Goal: Book appointment/travel/reservation

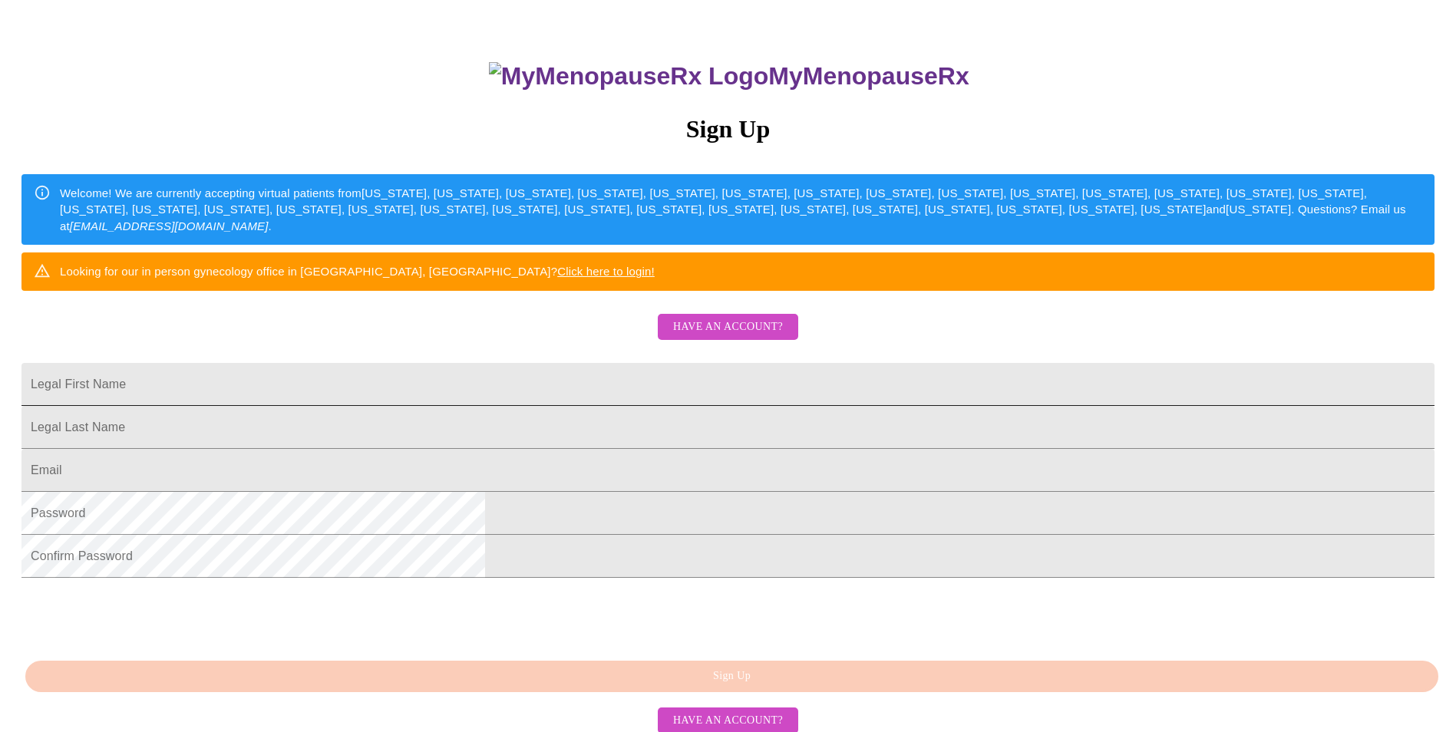
scroll to position [154, 0]
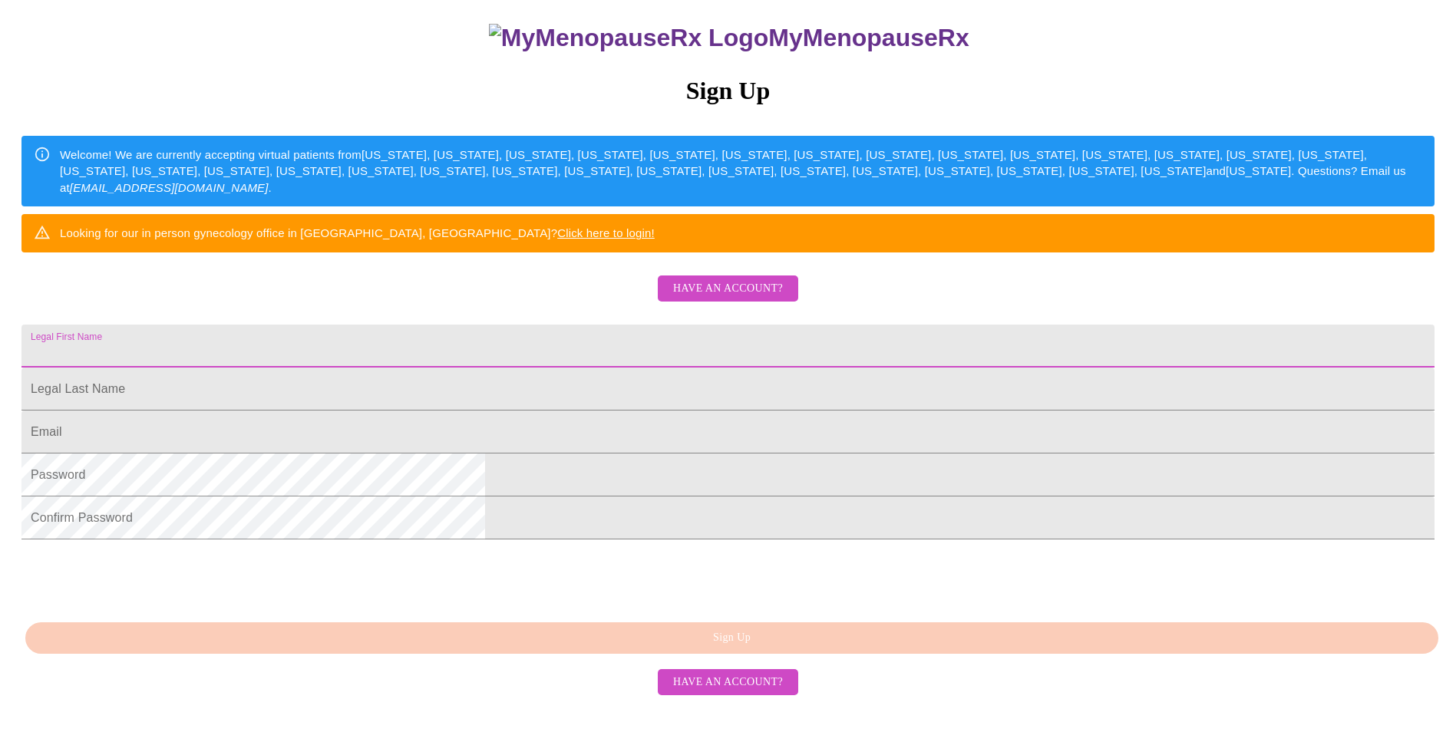
click at [576, 368] on input "Legal First Name" at bounding box center [727, 346] width 1413 height 43
click at [397, 403] on div "MyMenopauseRx Sign Up Welcome! We are currently accepting virtual patients from…" at bounding box center [728, 292] width 1444 height 879
click at [531, 368] on input "Legal First Name" at bounding box center [727, 346] width 1413 height 43
type input "[PERSON_NAME]"
click at [536, 411] on input "Legal First Name" at bounding box center [727, 389] width 1413 height 43
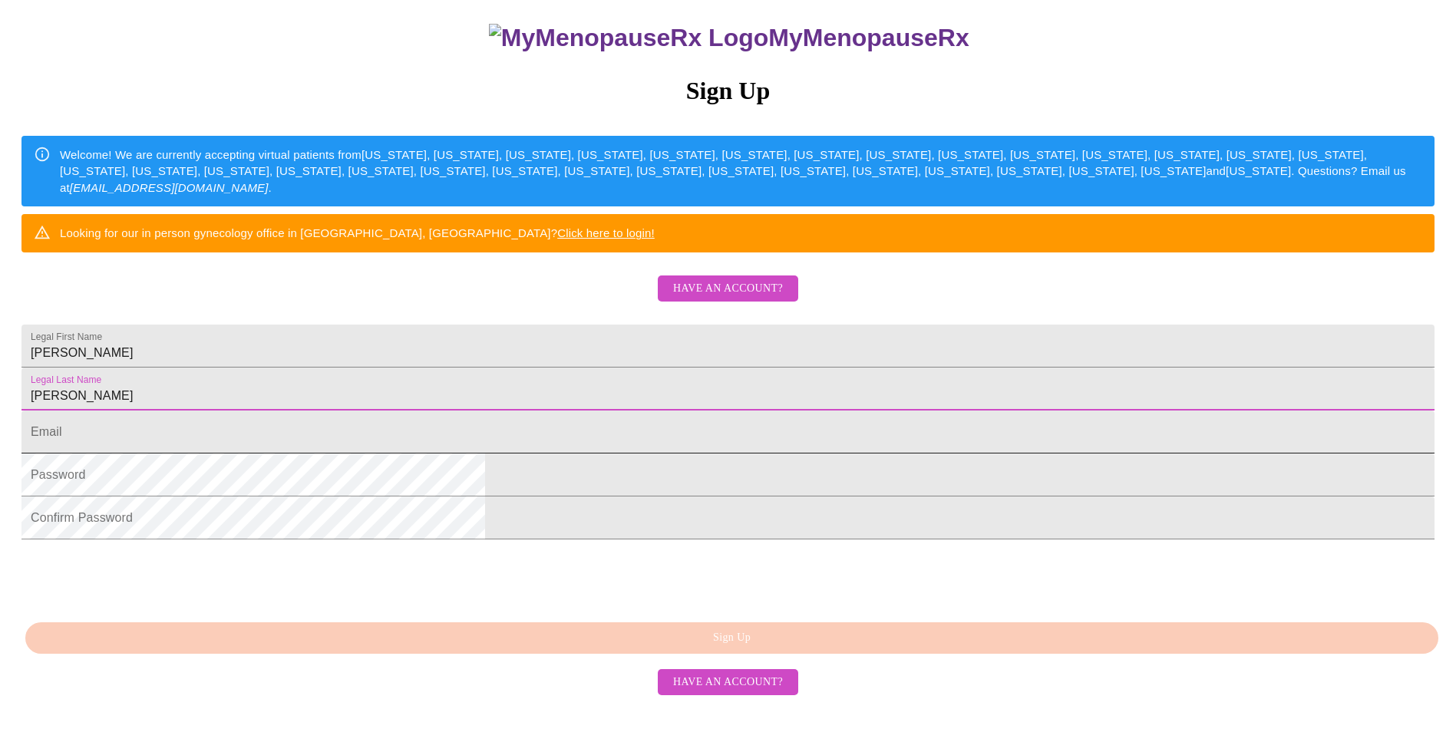
type input "[PERSON_NAME]"
click at [545, 454] on input "Legal First Name" at bounding box center [727, 432] width 1413 height 43
type input "[PERSON_NAME][EMAIL_ADDRESS][PERSON_NAME][DOMAIN_NAME]"
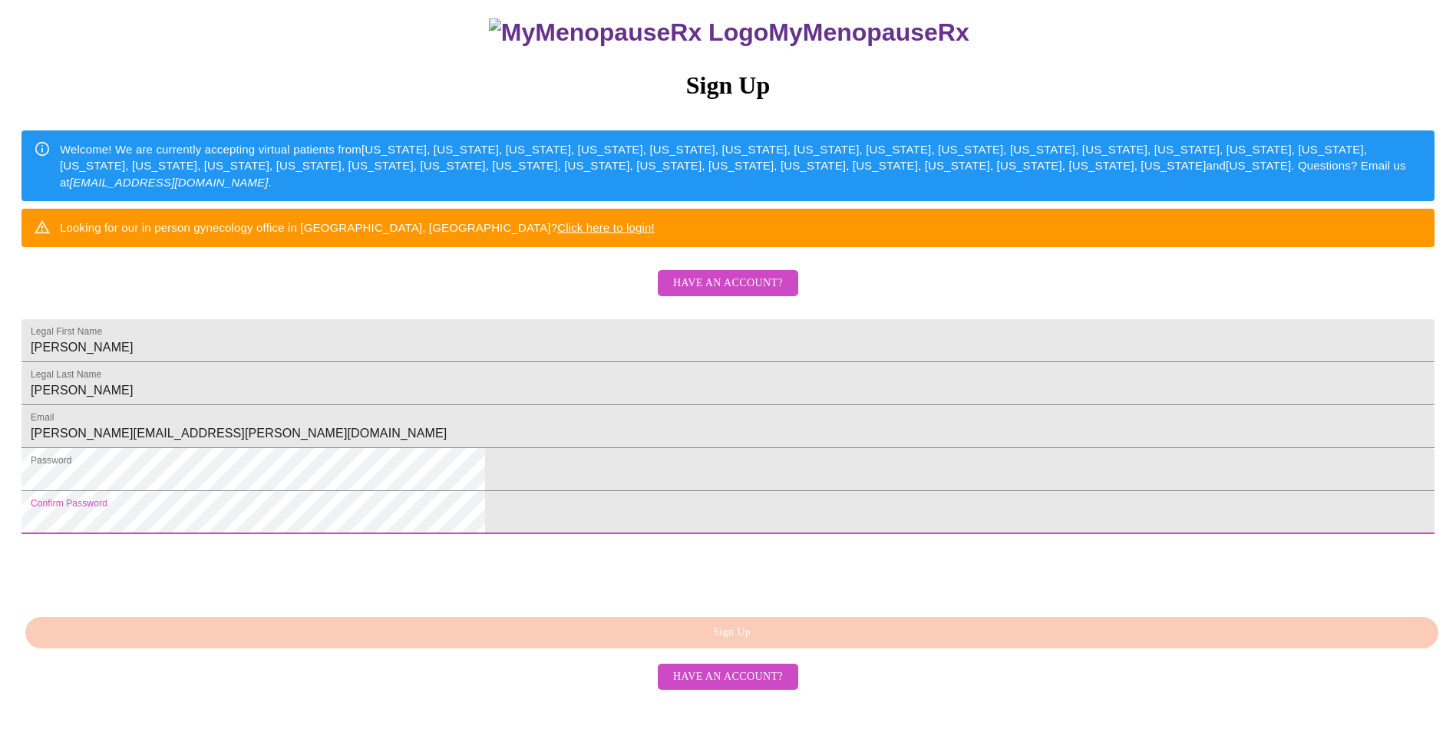
scroll to position [243, 0]
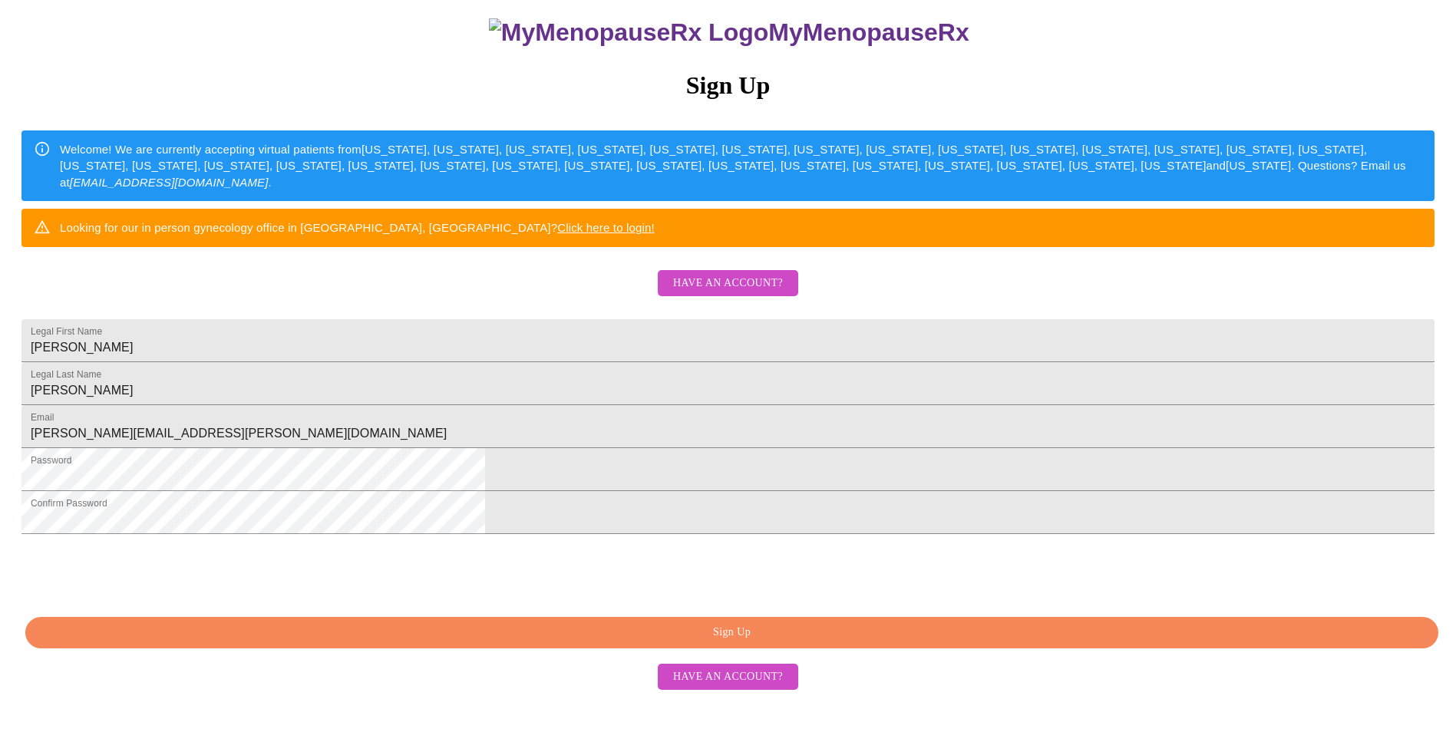
click at [733, 687] on span "Have an account?" at bounding box center [728, 677] width 110 height 19
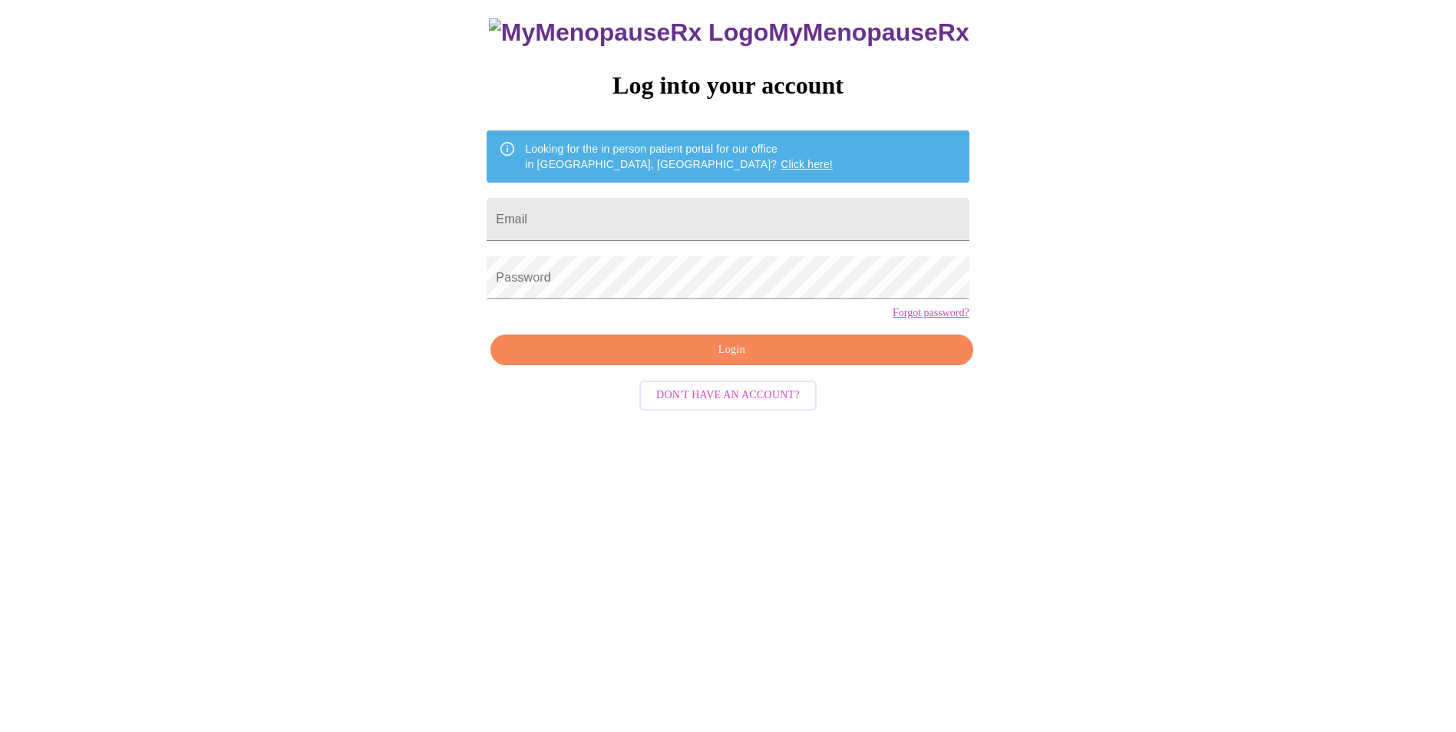
scroll to position [15, 0]
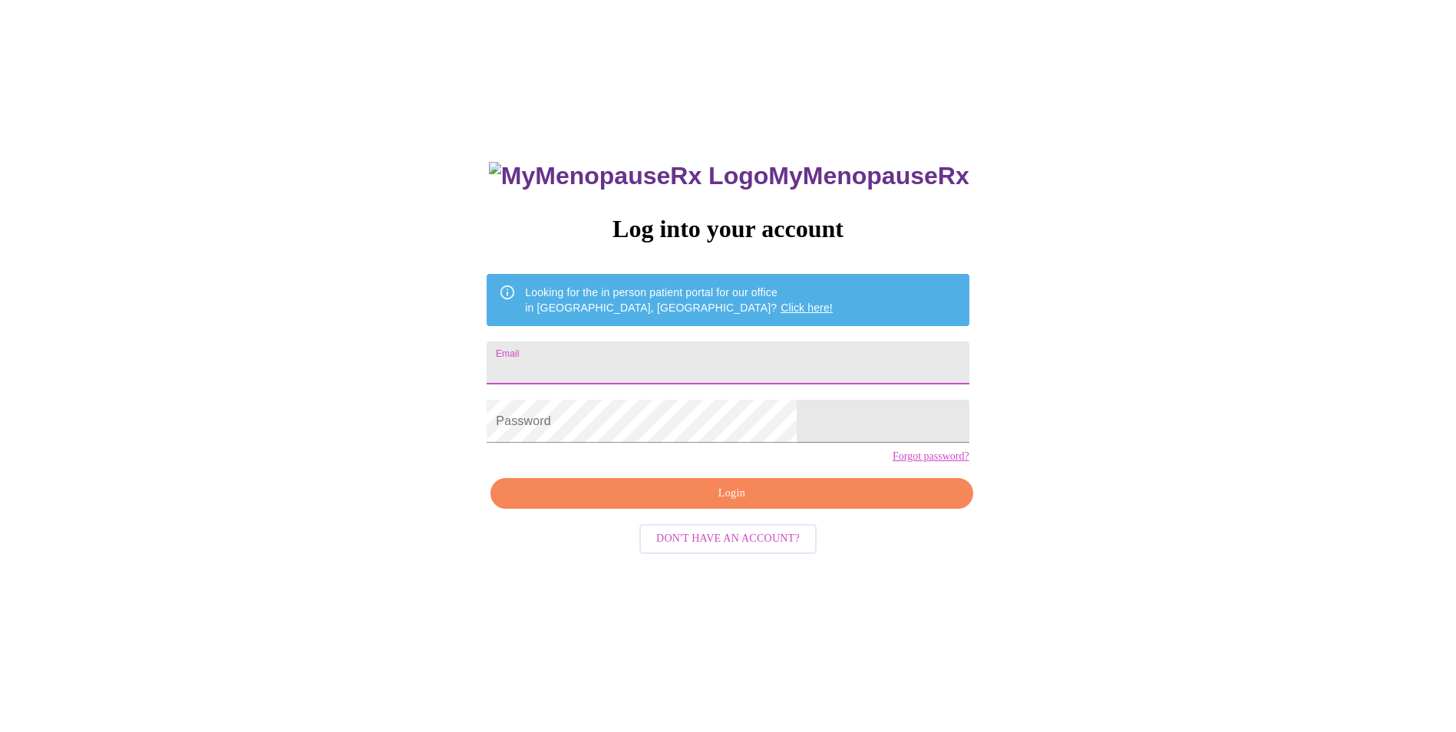
click at [618, 354] on input "Email" at bounding box center [728, 363] width 482 height 43
type input "[PERSON_NAME][EMAIL_ADDRESS][PERSON_NAME][DOMAIN_NAME]"
click at [741, 504] on span "Login" at bounding box center [731, 493] width 447 height 19
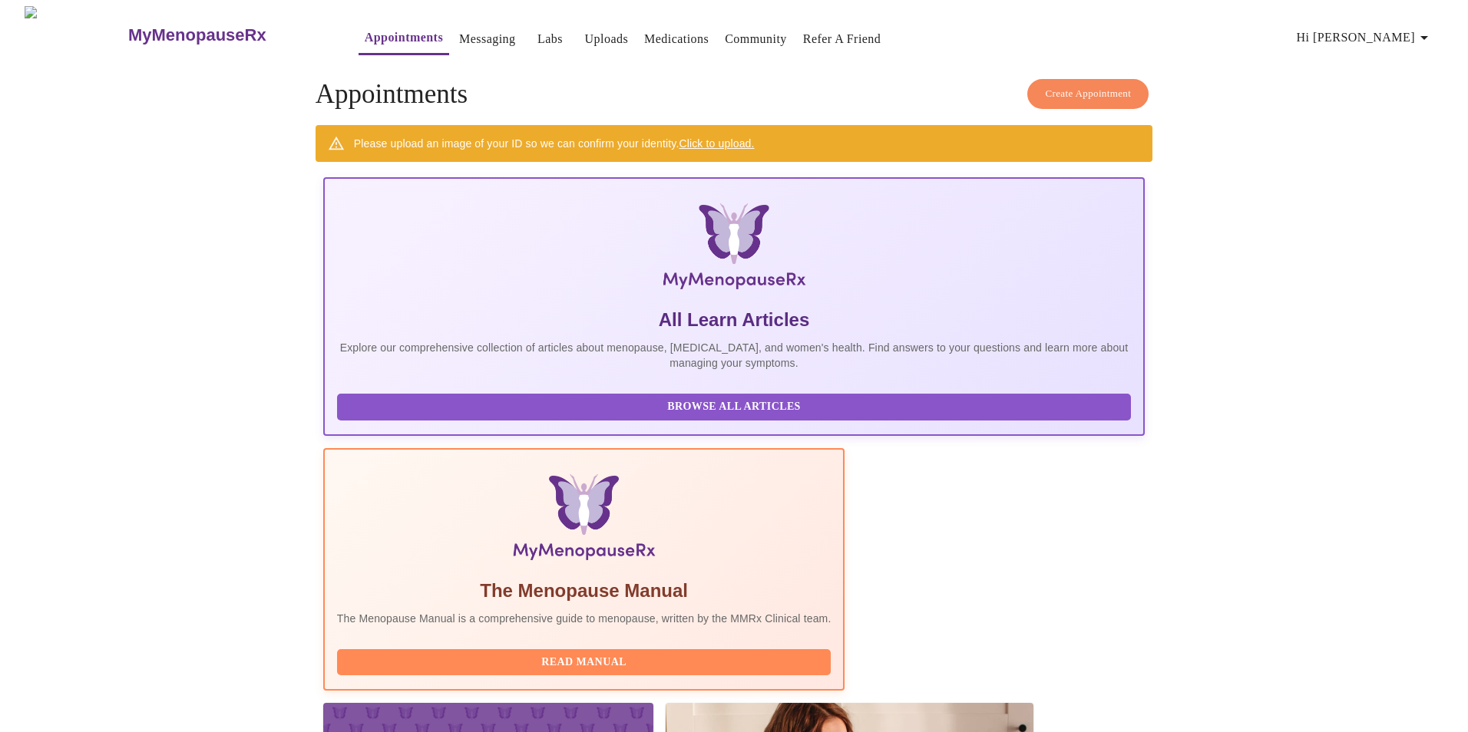
click at [1059, 85] on span "Create Appointment" at bounding box center [1088, 94] width 86 height 18
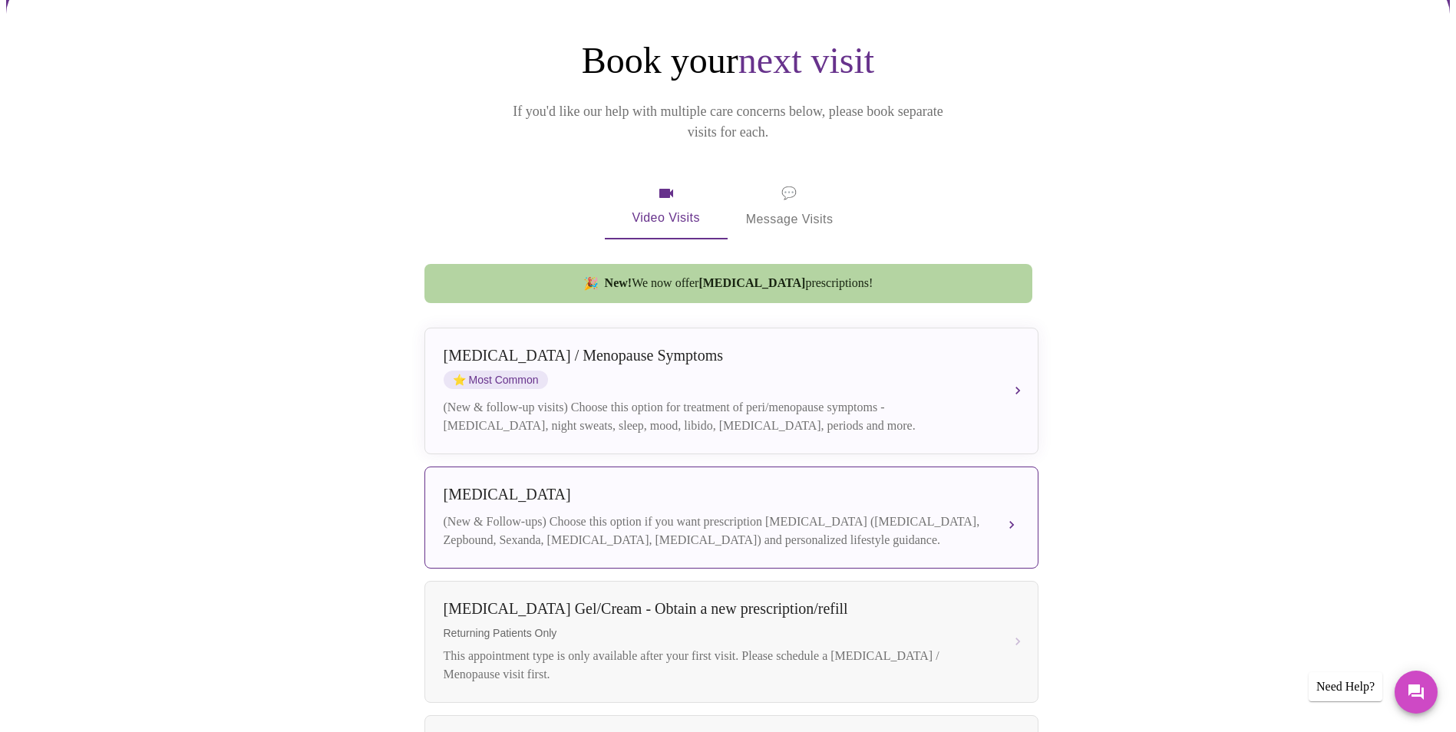
scroll to position [154, 0]
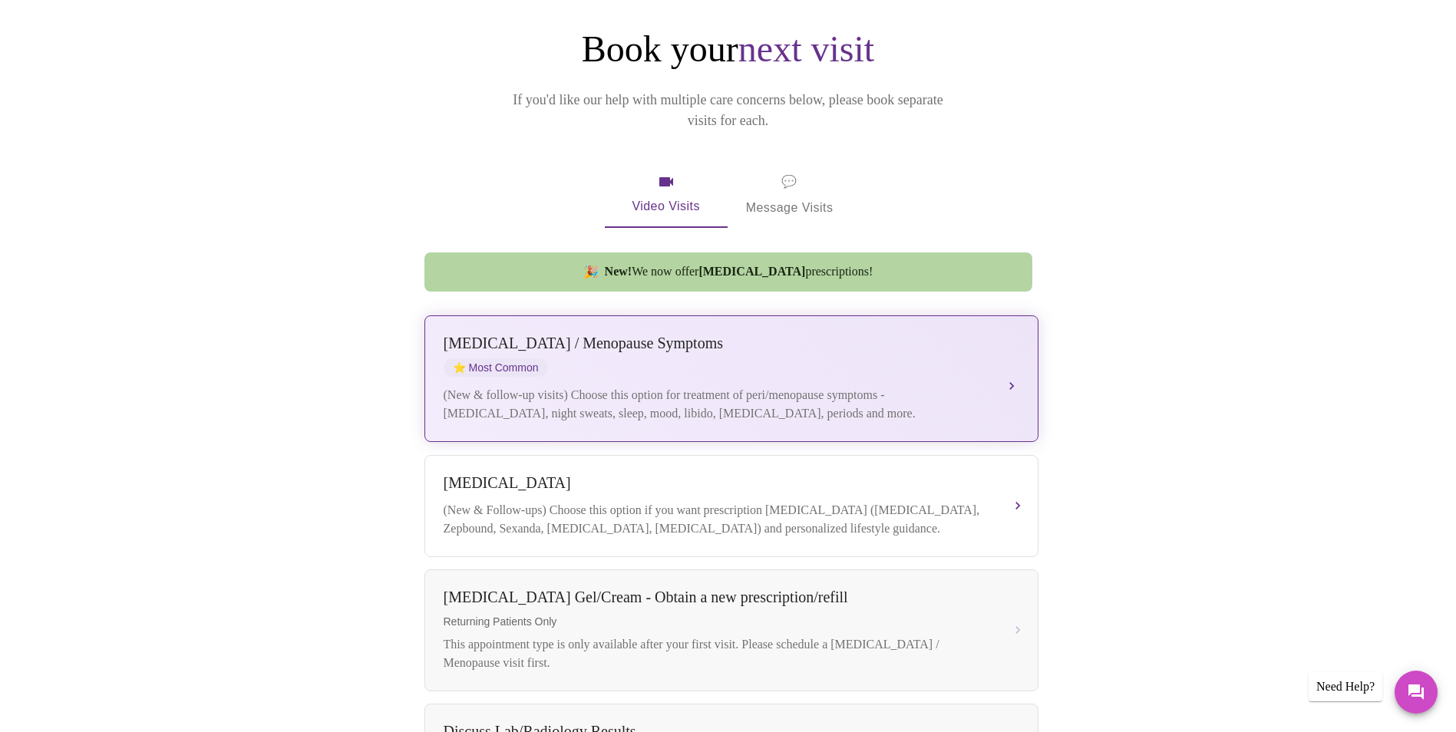
click at [605, 391] on div "(New & follow-up visits) Choose this option for treatment of peri/menopause sym…" at bounding box center [716, 404] width 545 height 37
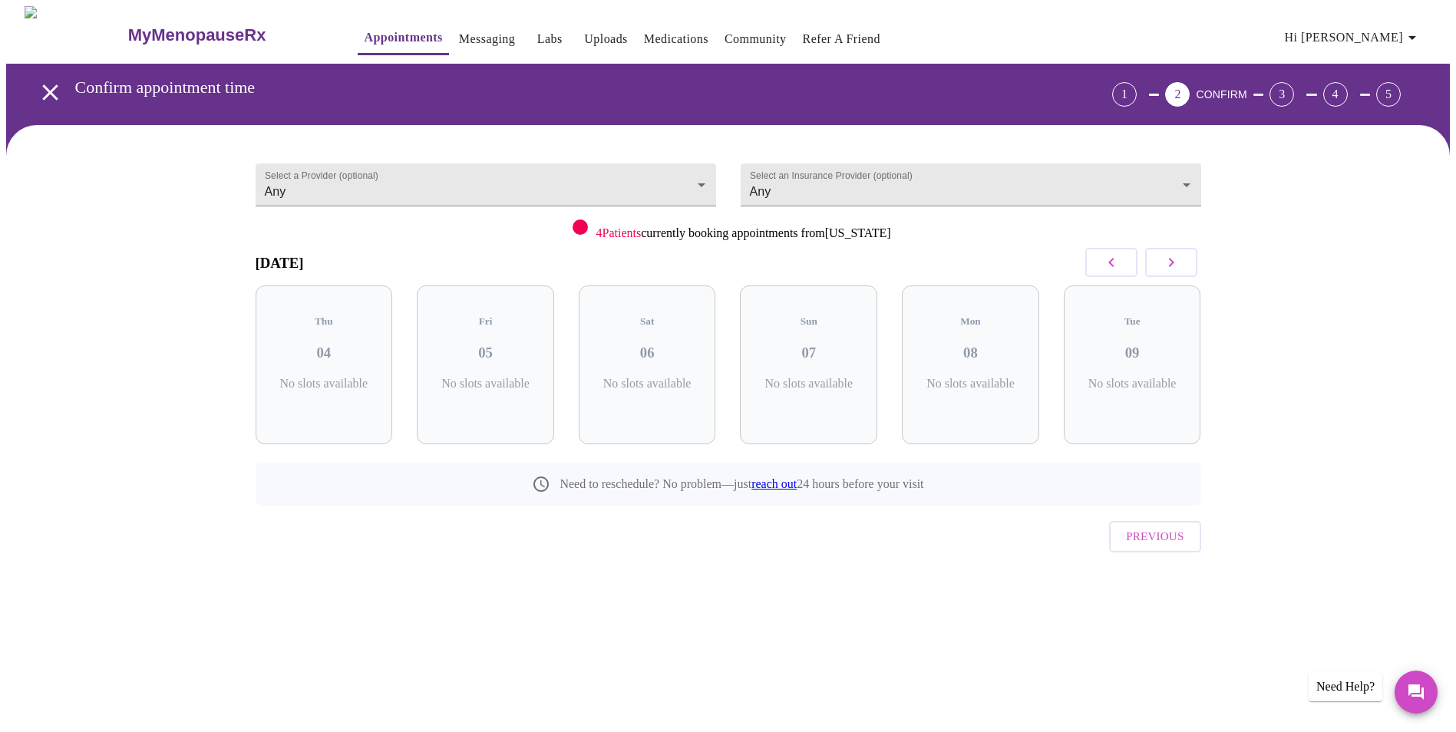
scroll to position [0, 0]
click at [326, 345] on h3 "04" at bounding box center [329, 353] width 113 height 17
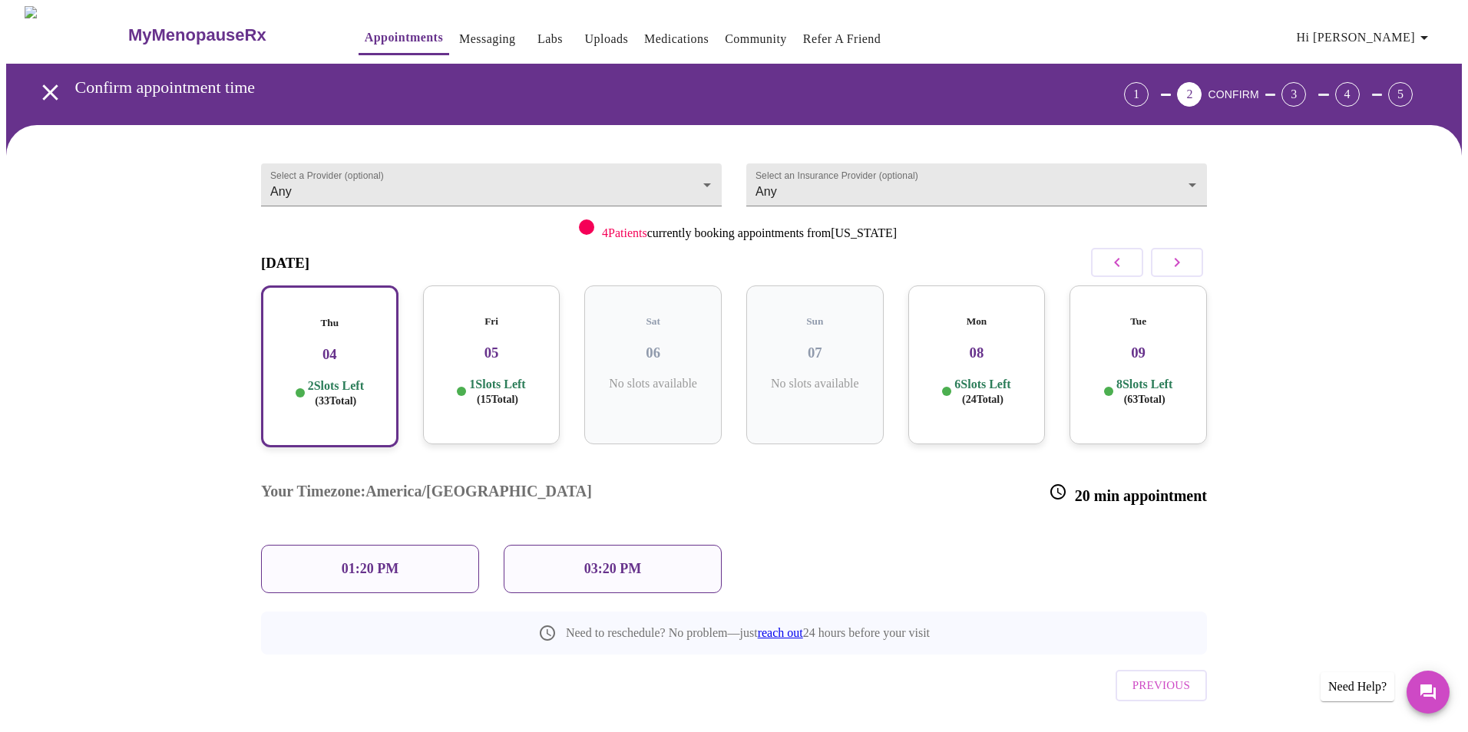
click at [368, 561] on p "01:20 PM" at bounding box center [370, 569] width 57 height 16
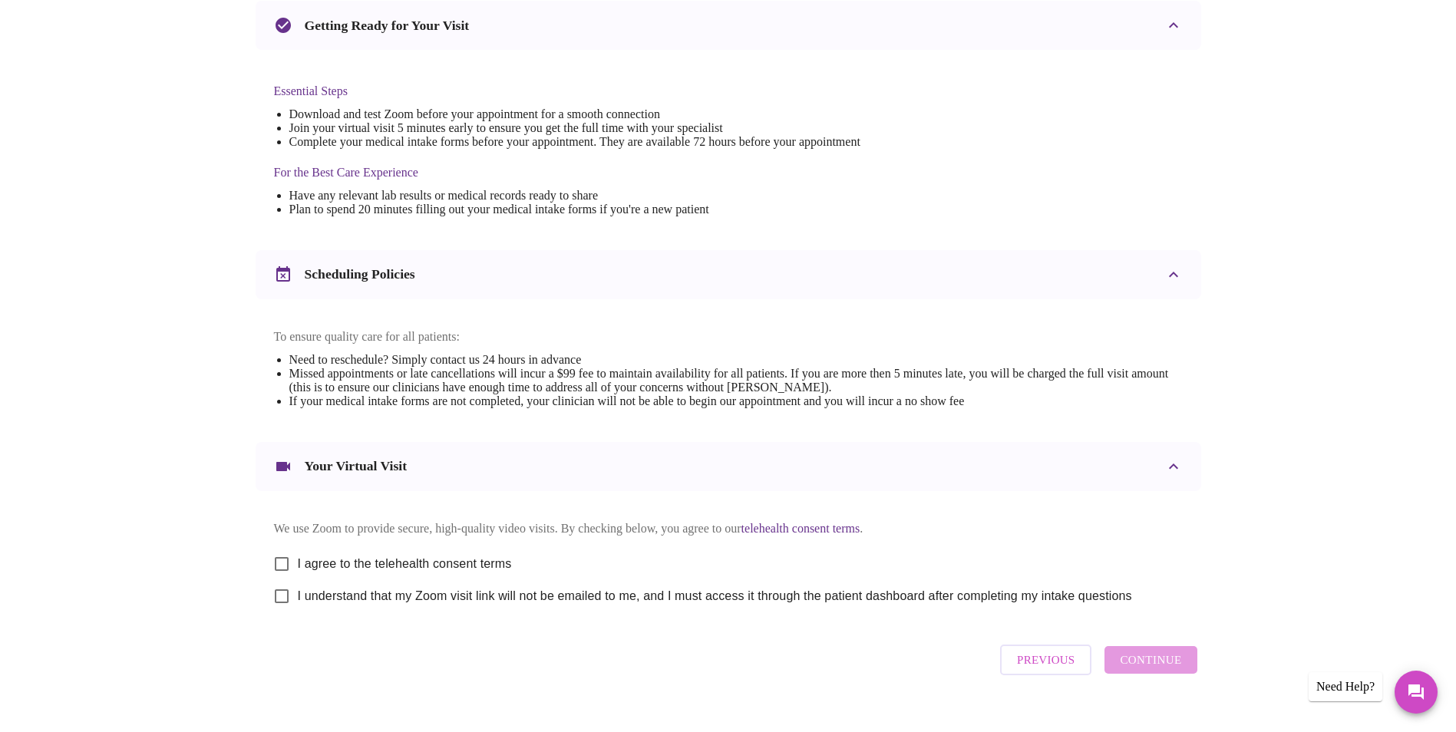
scroll to position [381, 0]
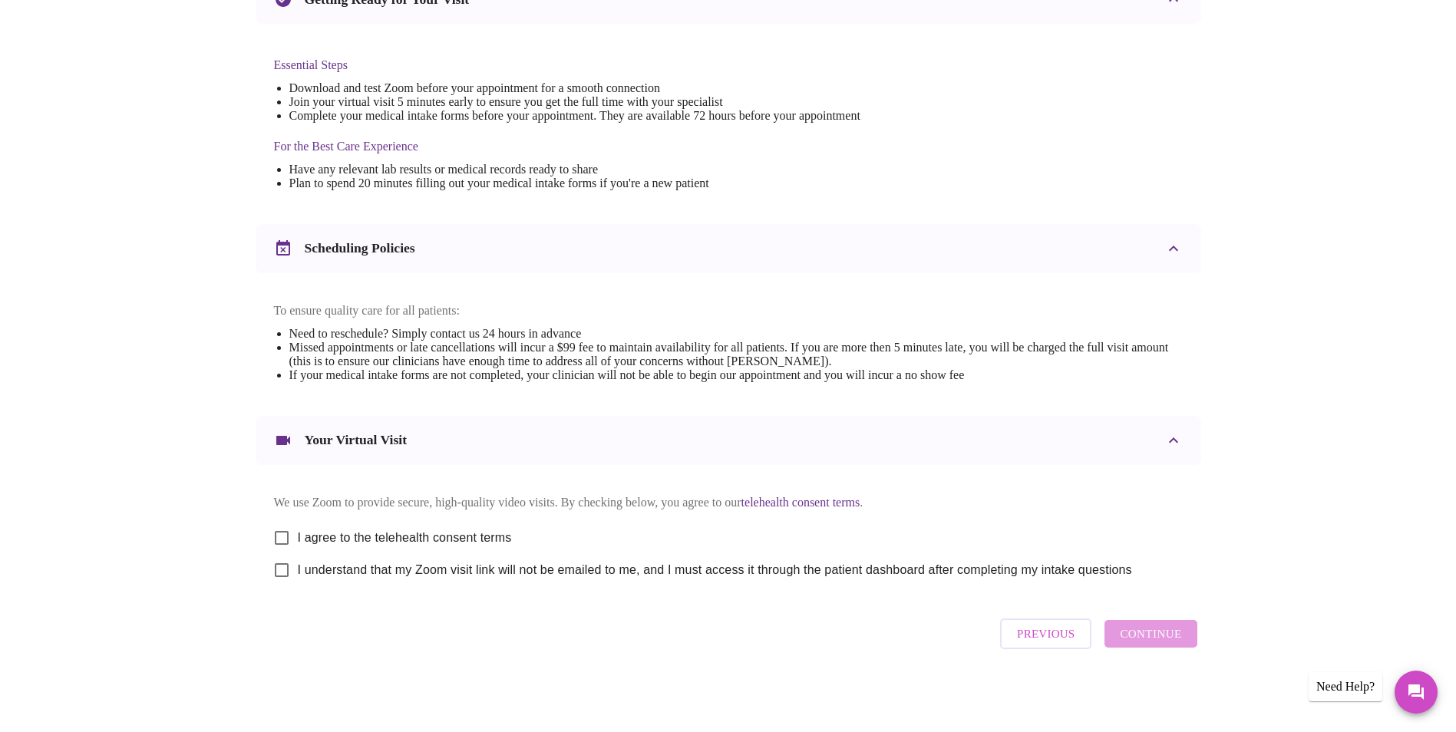
click at [288, 530] on input "I agree to the telehealth consent terms" at bounding box center [282, 538] width 32 height 32
checkbox input "true"
click at [282, 568] on input "I understand that my Zoom visit link will not be emailed to me, and I must acce…" at bounding box center [282, 570] width 32 height 32
checkbox input "true"
click at [1161, 640] on span "Continue" at bounding box center [1150, 634] width 61 height 20
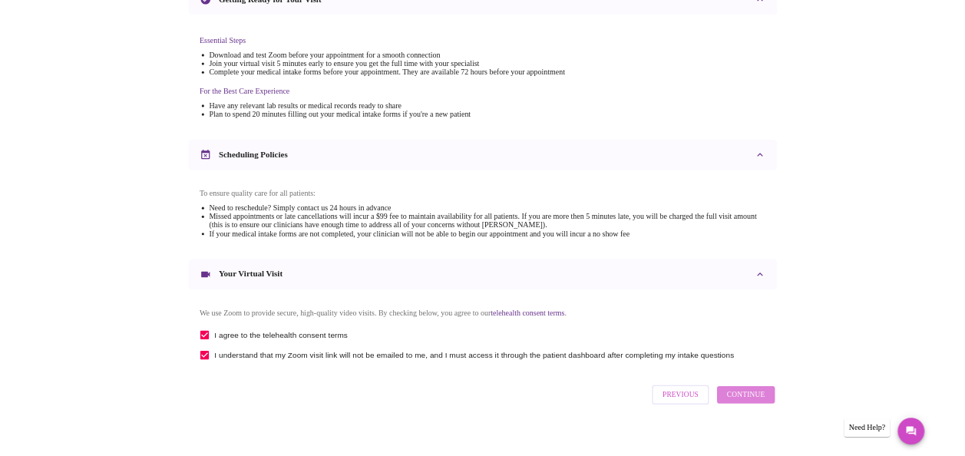
scroll to position [0, 0]
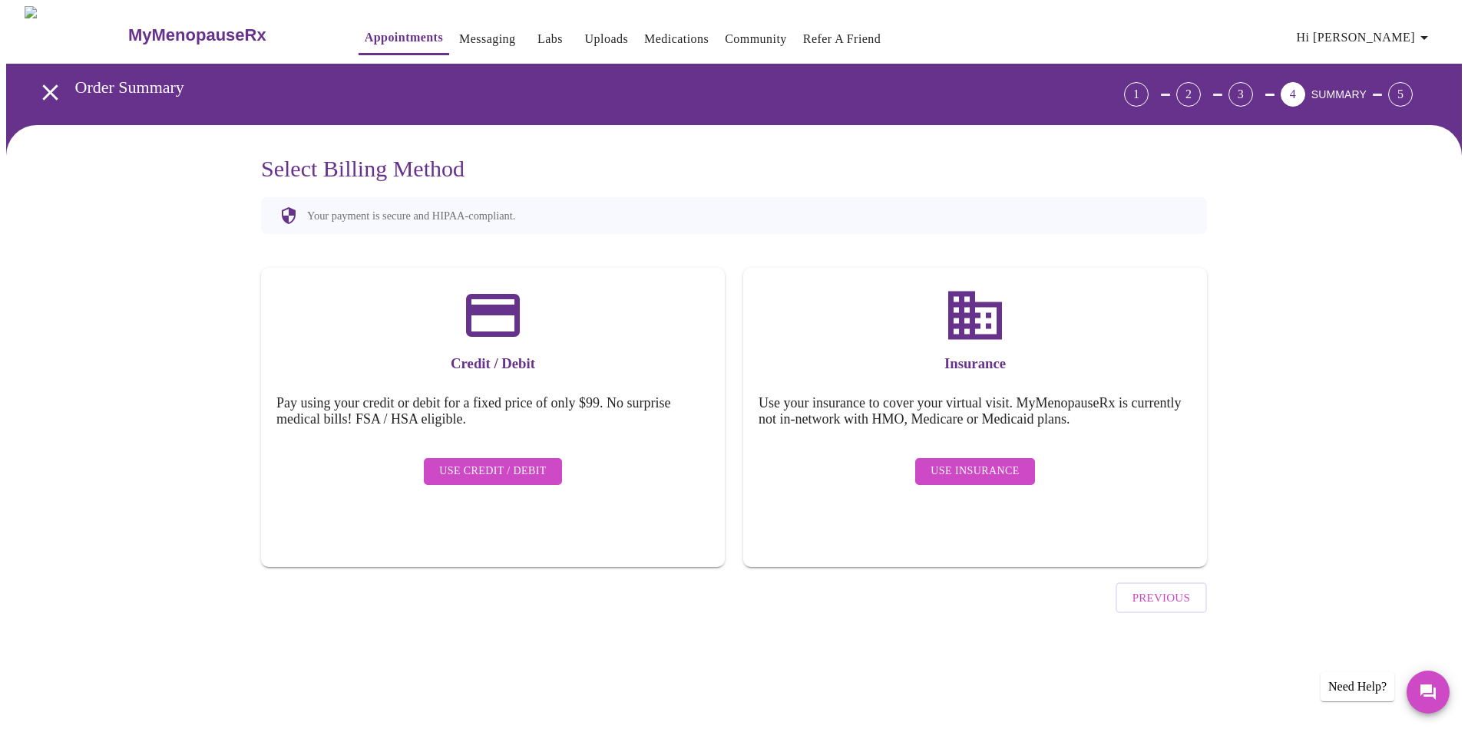
click at [971, 462] on span "Use Insurance" at bounding box center [974, 471] width 88 height 19
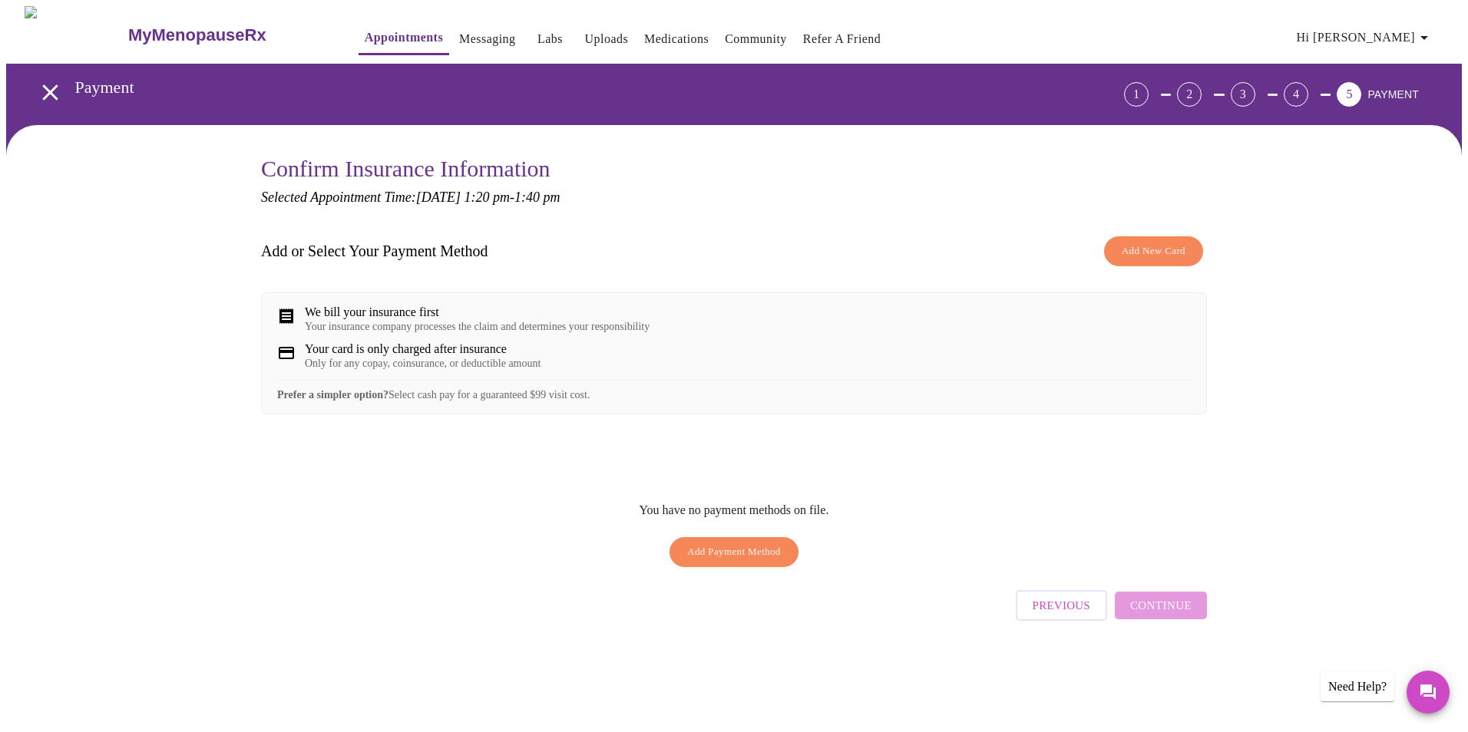
click at [1156, 238] on button "Add New Card" at bounding box center [1153, 251] width 99 height 30
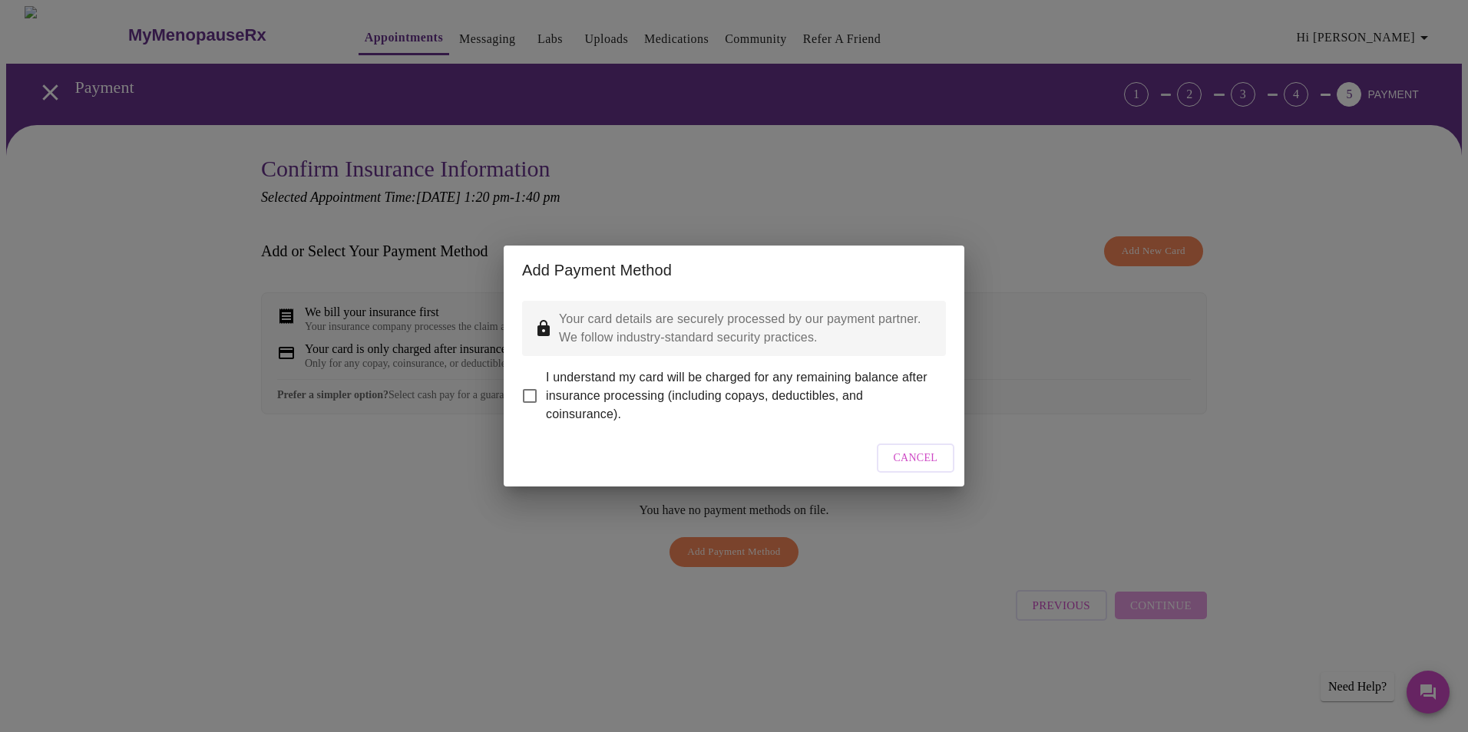
click at [524, 383] on input "I understand my card will be charged for any remaining balance after insurance …" at bounding box center [529, 396] width 32 height 32
checkbox input "true"
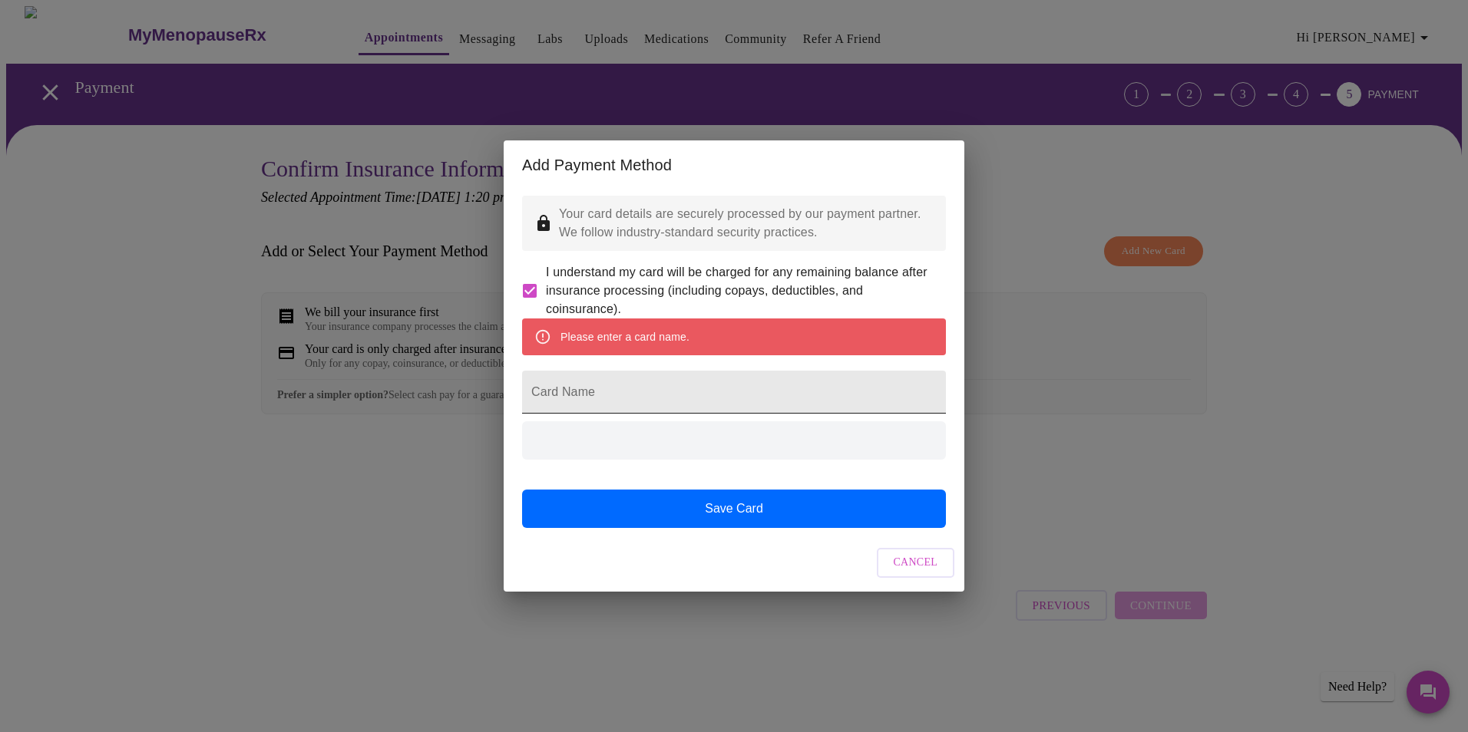
click at [586, 402] on input "Card Name" at bounding box center [734, 392] width 424 height 43
click at [559, 393] on input "Card Name" at bounding box center [734, 392] width 424 height 43
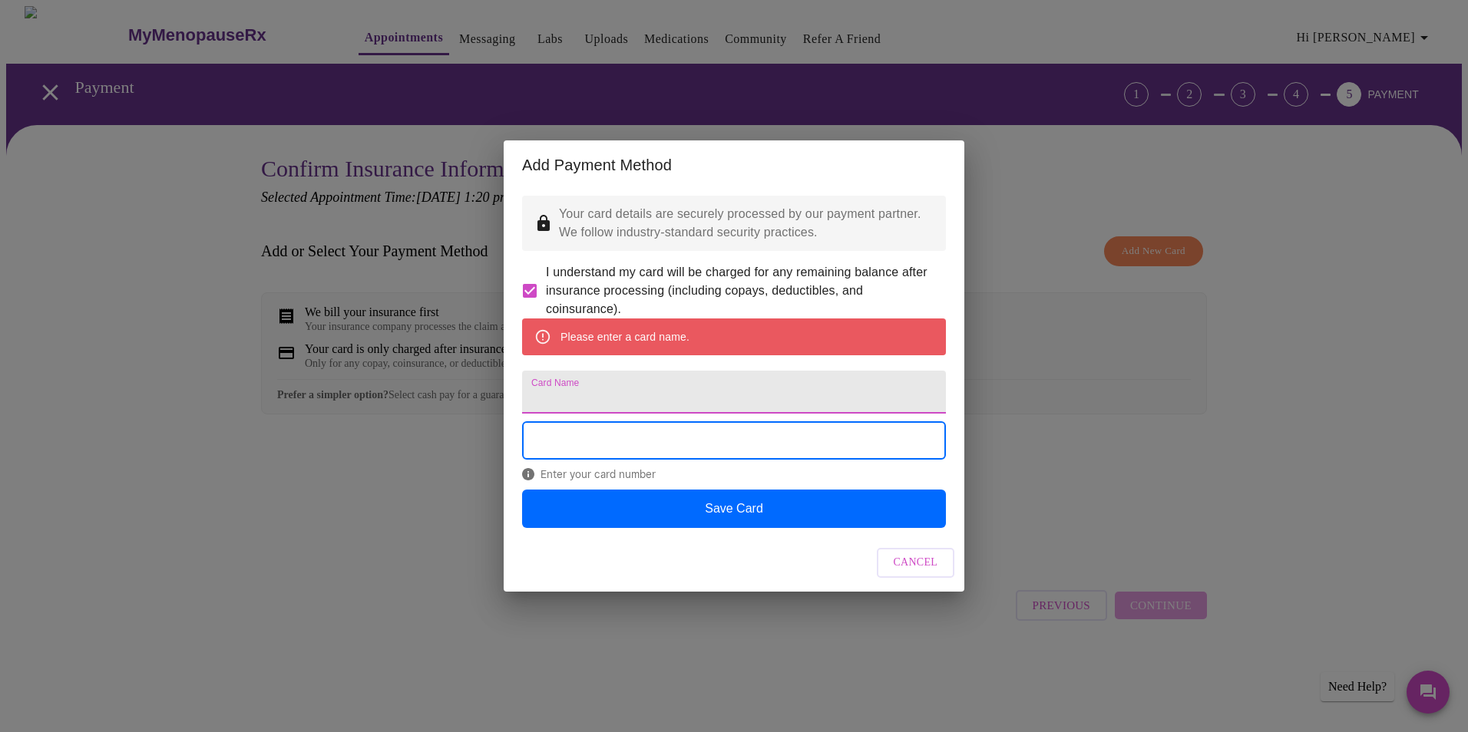
click at [568, 399] on input "Card Name" at bounding box center [734, 392] width 424 height 43
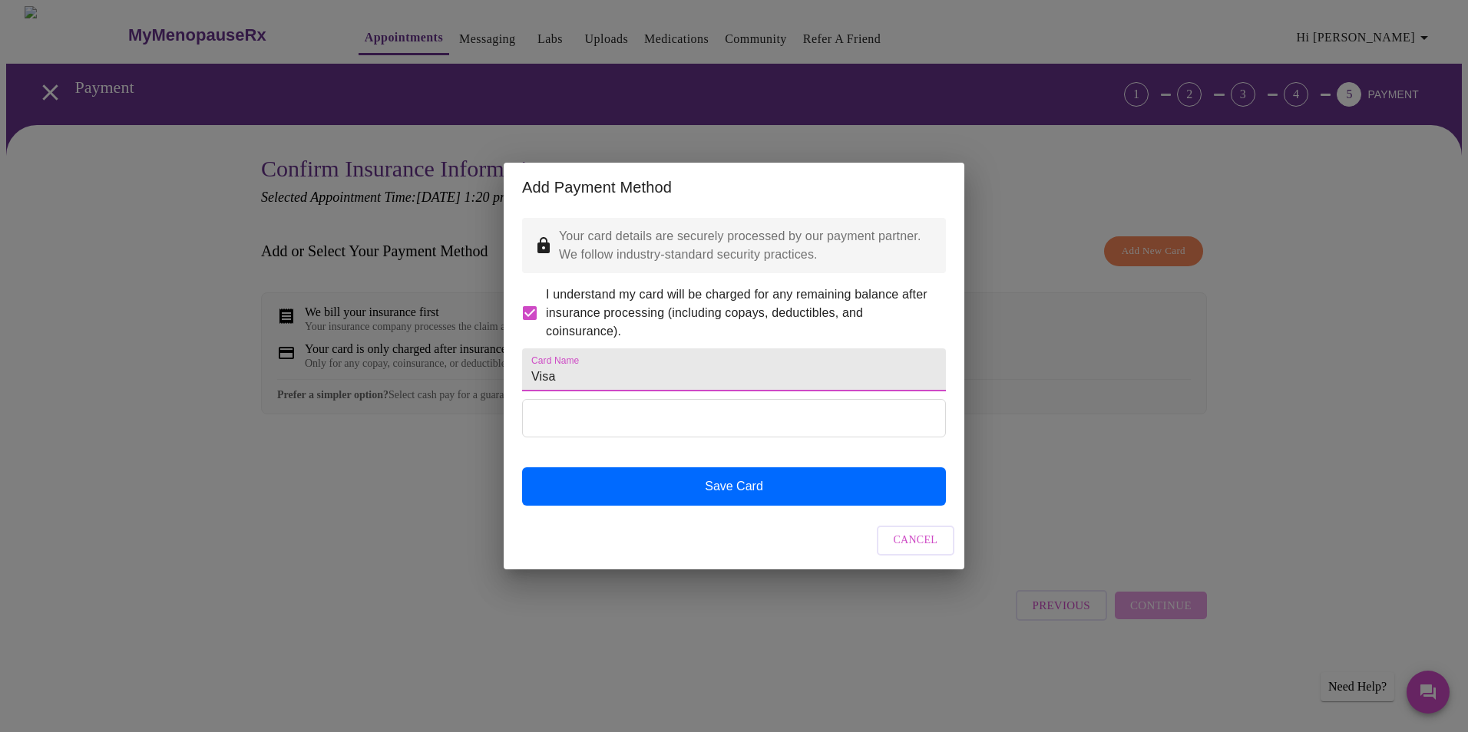
type input "Visa"
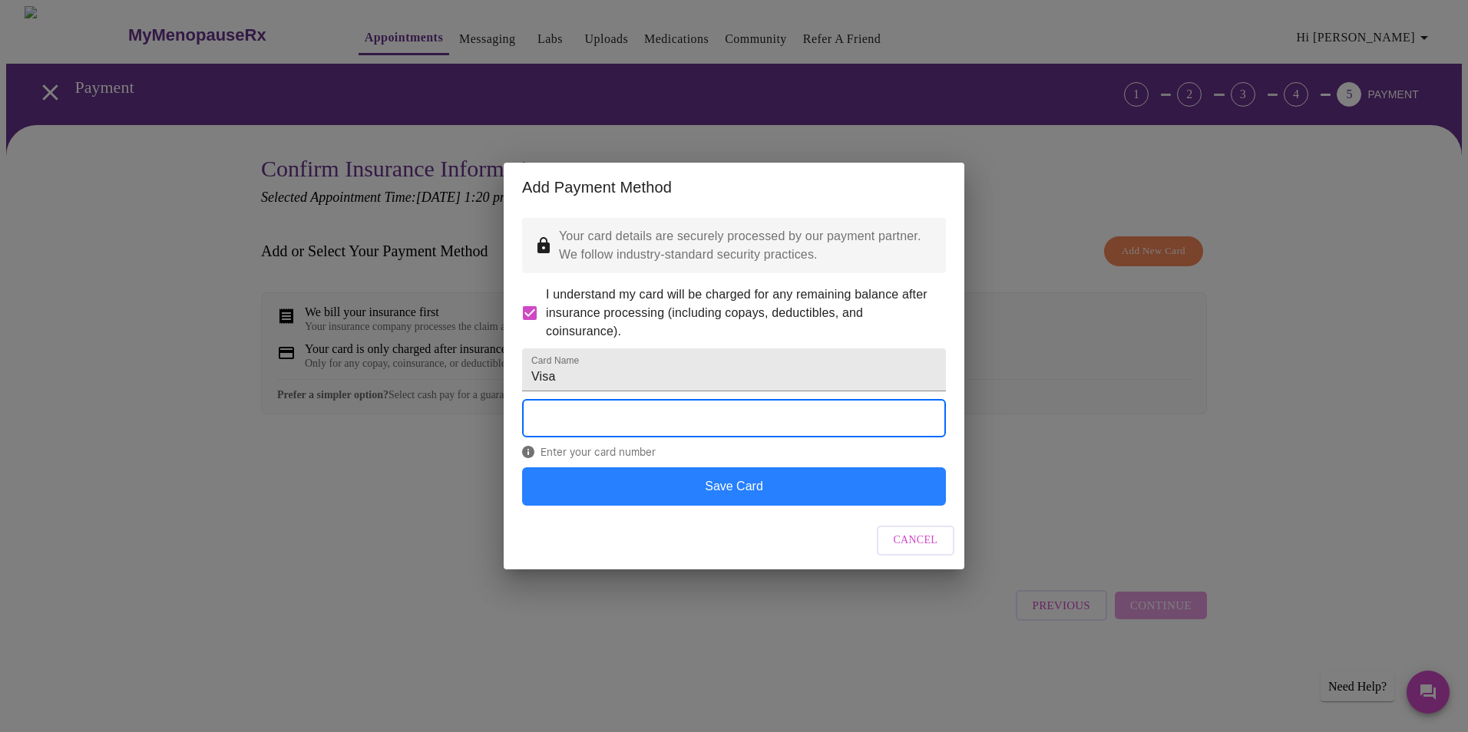
click at [705, 506] on button "Save Card" at bounding box center [734, 486] width 424 height 38
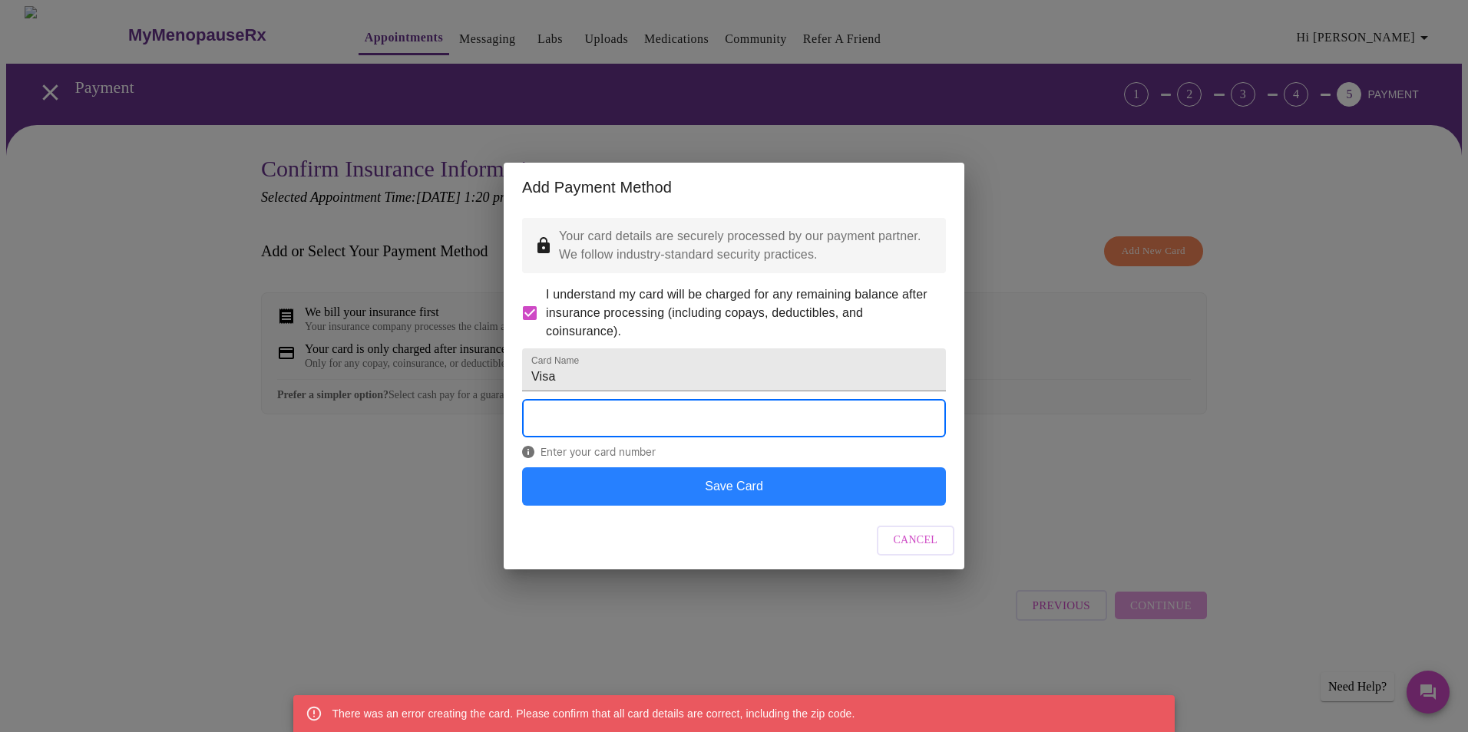
click at [773, 506] on button "Save Card" at bounding box center [734, 486] width 424 height 38
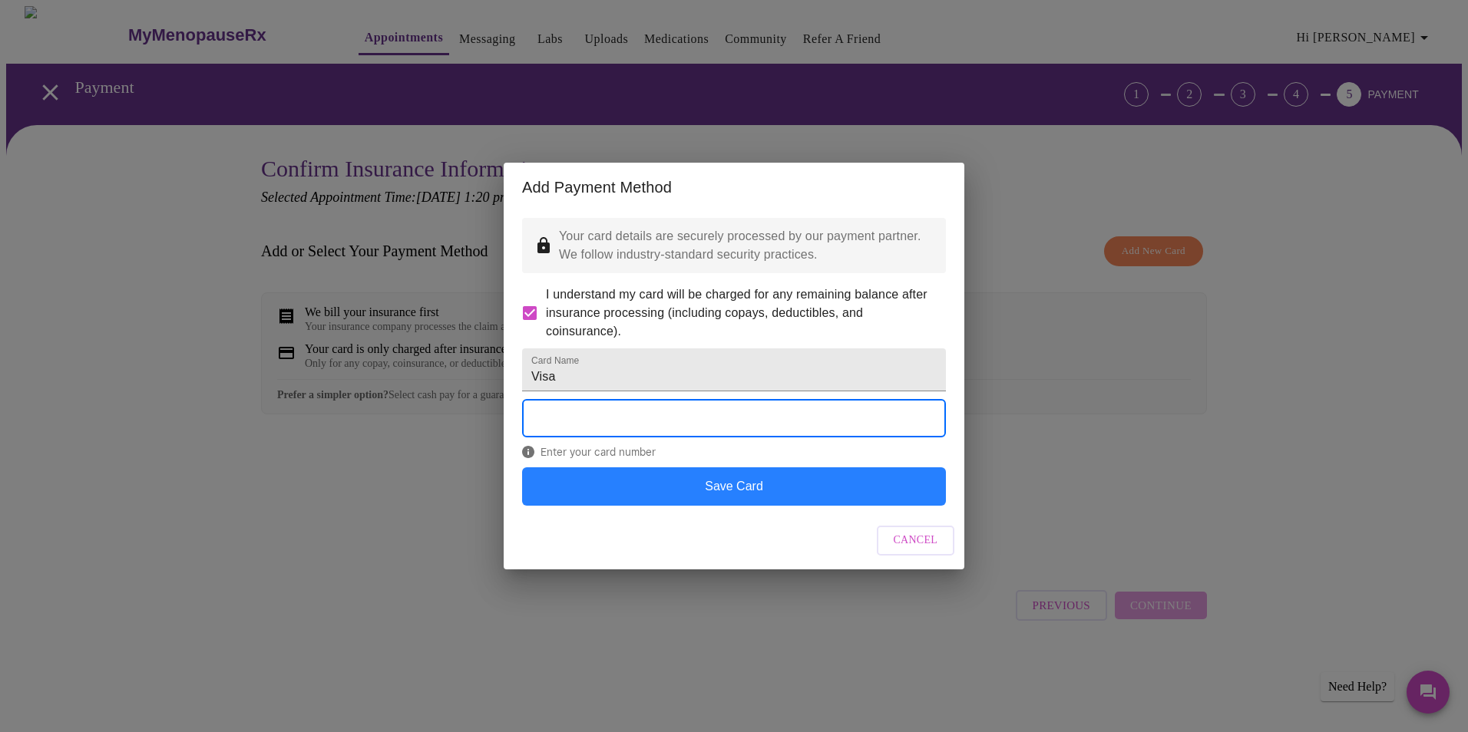
click at [752, 504] on button "Save Card" at bounding box center [734, 486] width 424 height 38
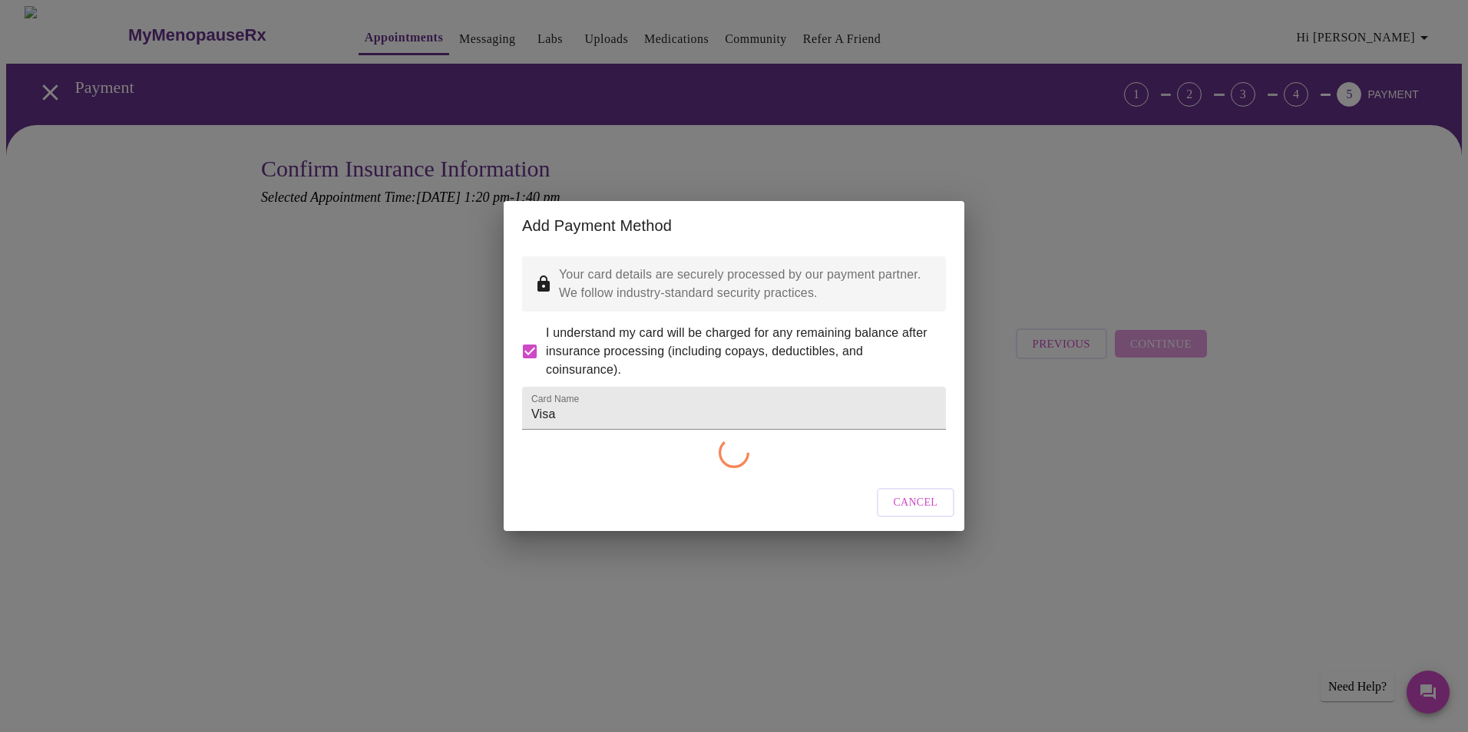
checkbox input "false"
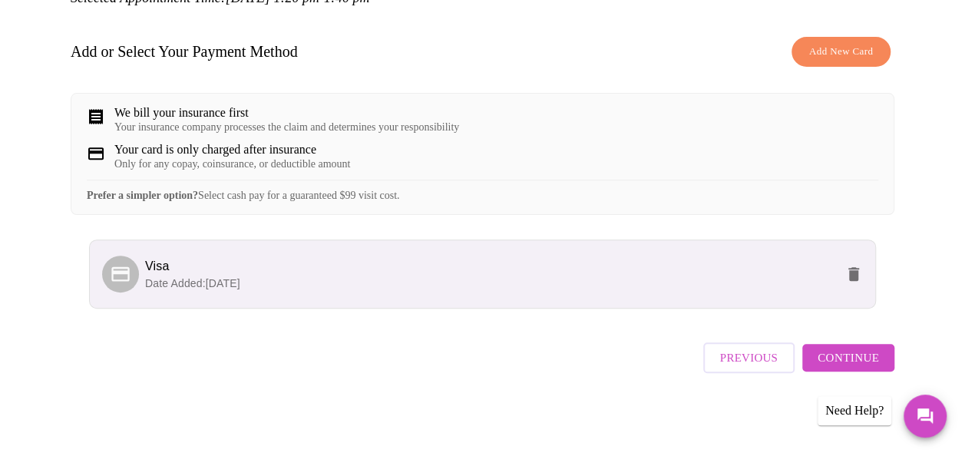
scroll to position [231, 0]
click at [835, 354] on span "Continue" at bounding box center [847, 358] width 61 height 20
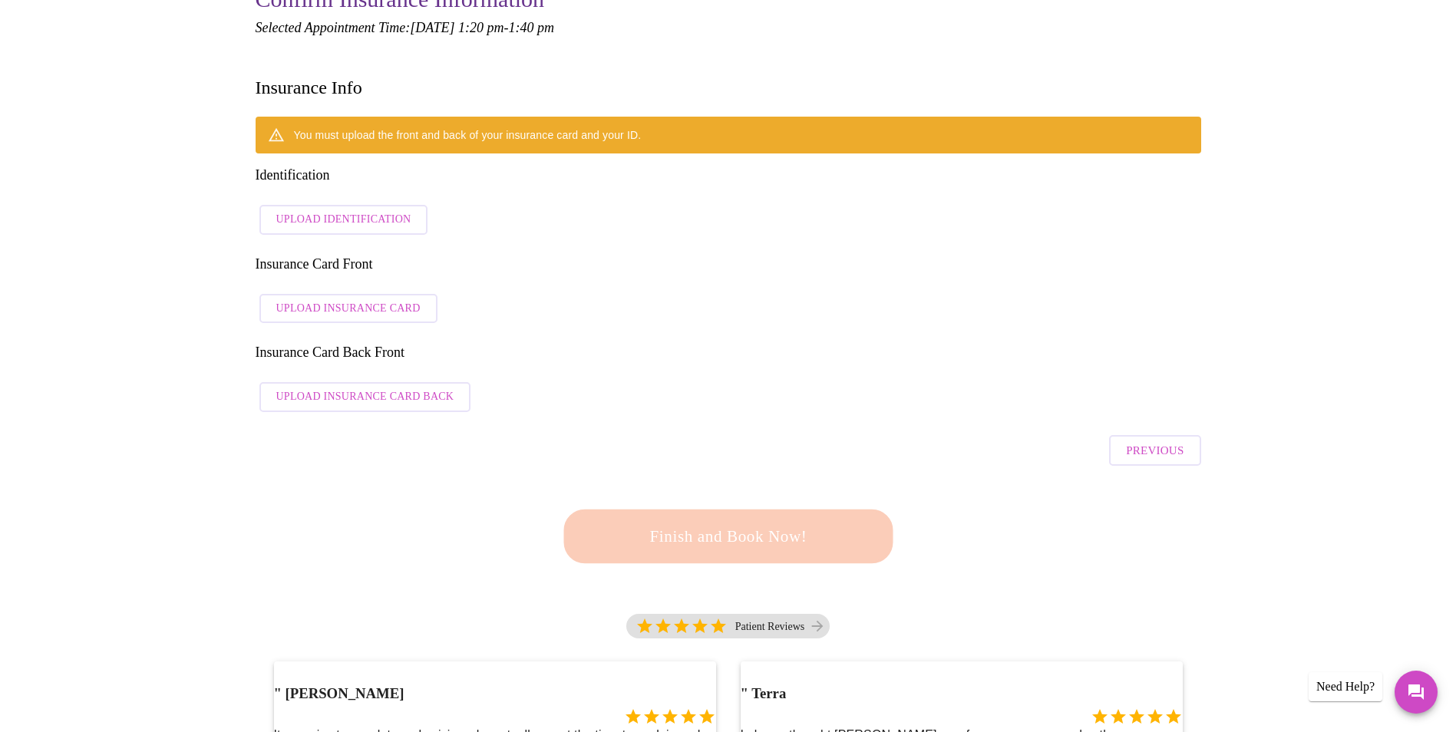
scroll to position [1, 0]
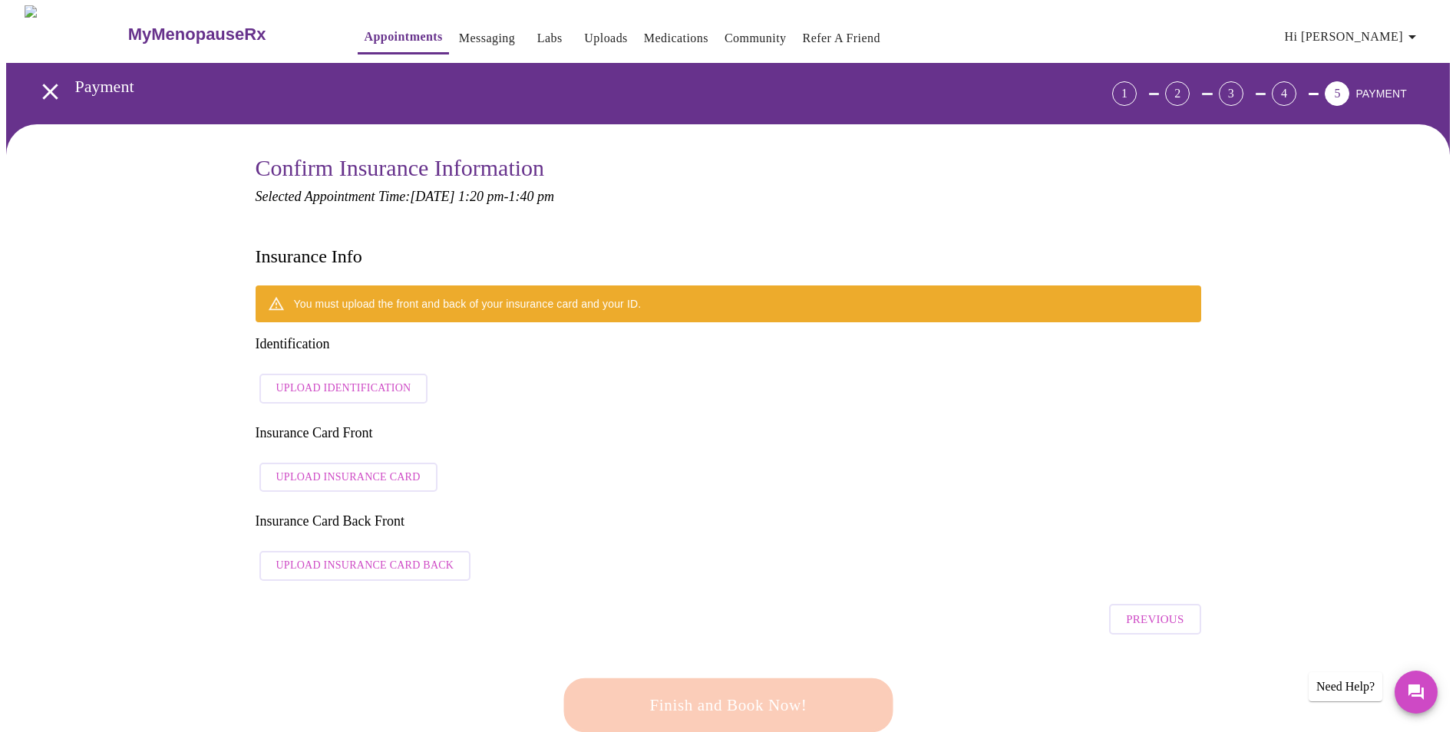
click at [345, 379] on span "Upload Identification" at bounding box center [343, 388] width 135 height 19
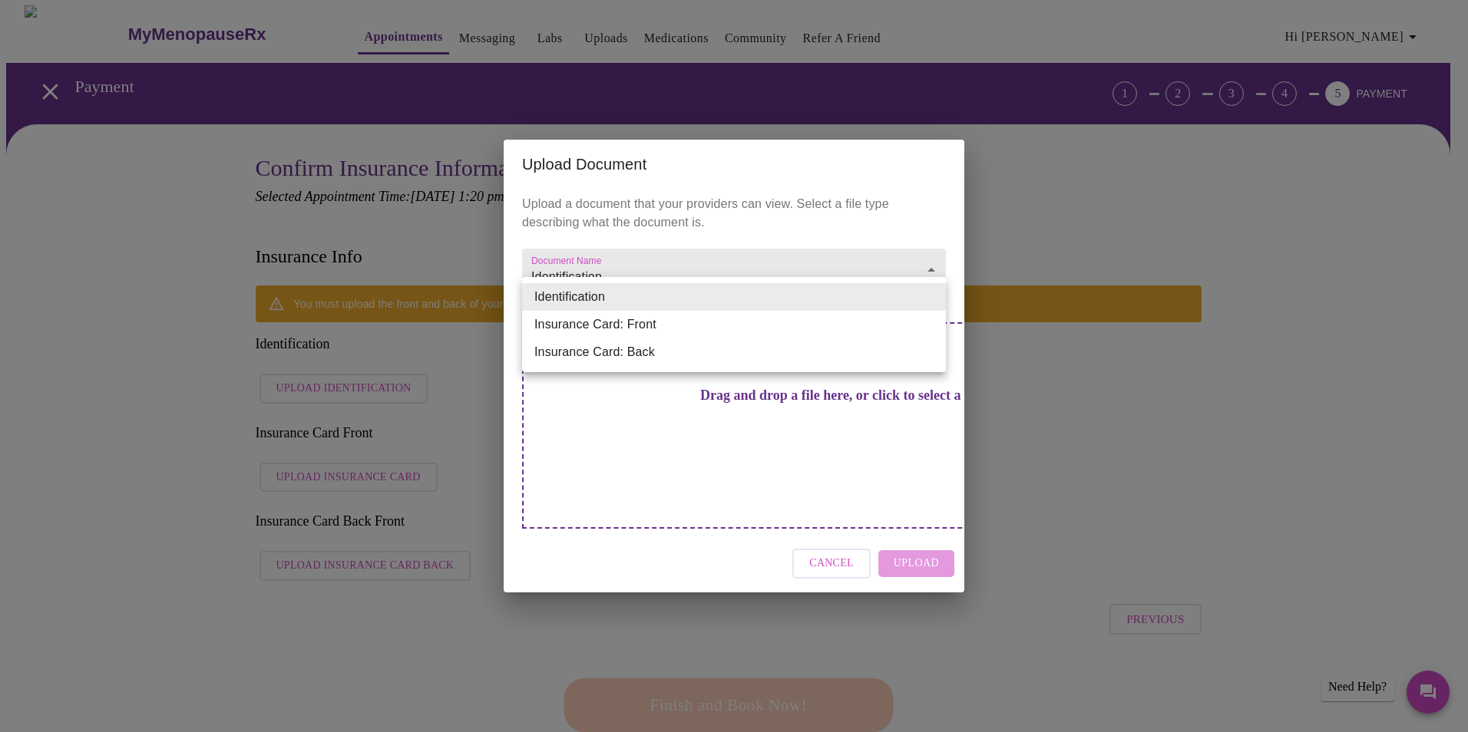
click at [603, 327] on li "Insurance Card: Front" at bounding box center [734, 325] width 424 height 28
type input "Insurance Card: Front"
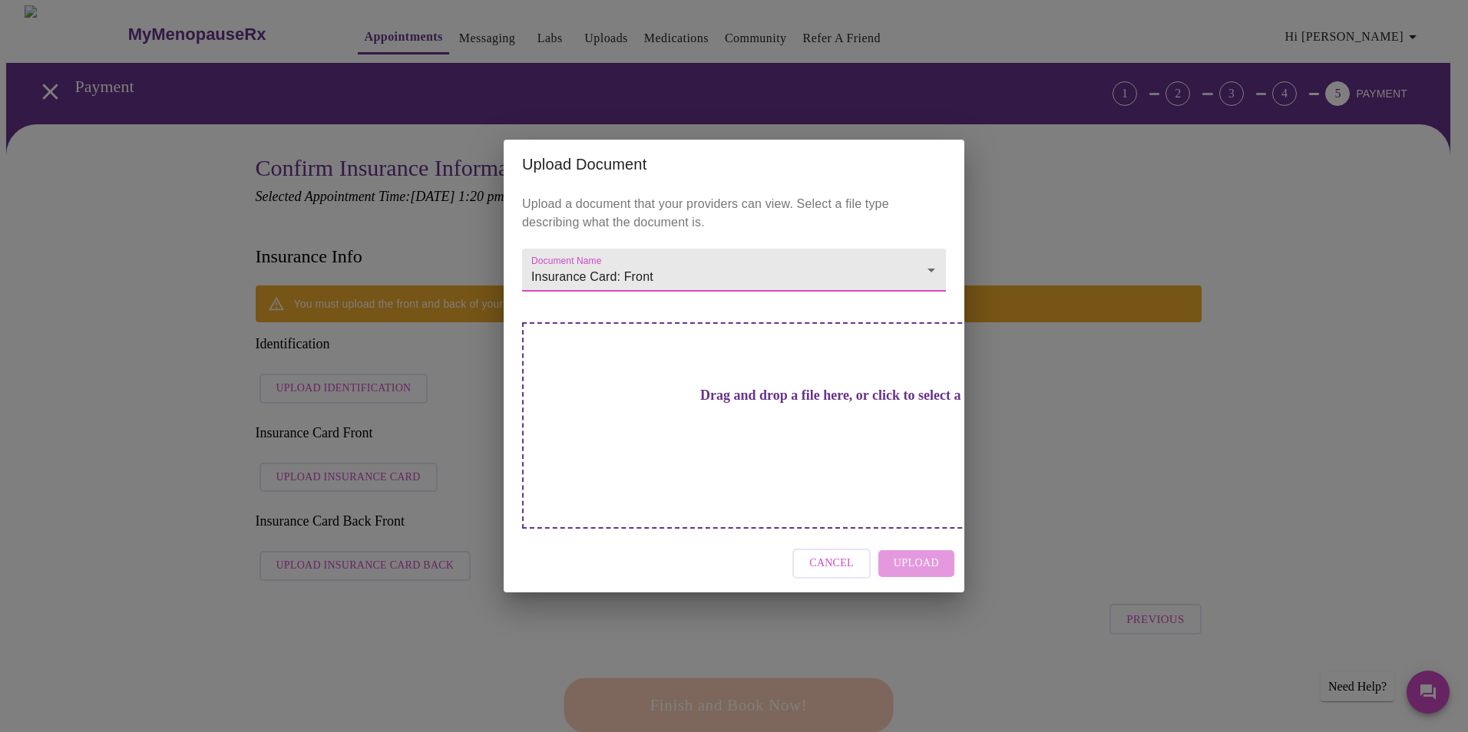
click at [846, 554] on span "Cancel" at bounding box center [831, 563] width 45 height 19
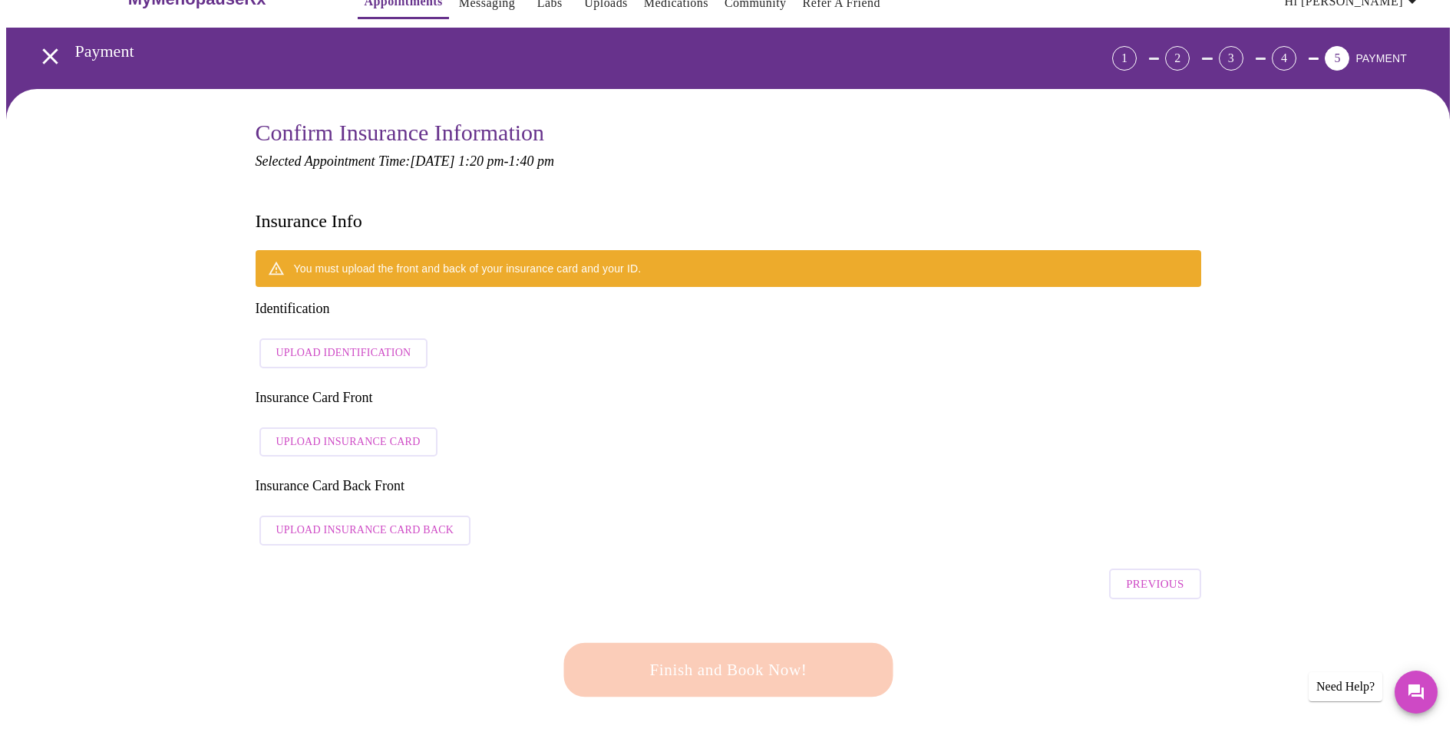
scroll to position [0, 0]
